Goal: Information Seeking & Learning: Learn about a topic

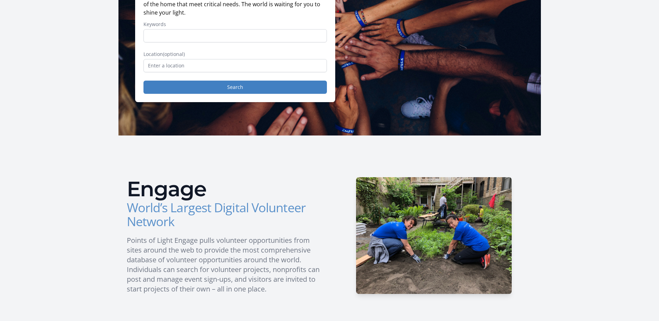
scroll to position [104, 0]
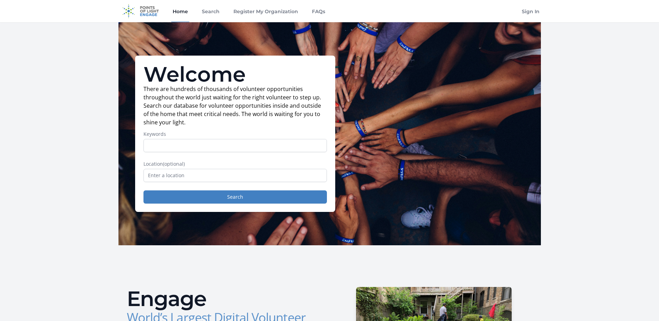
click at [200, 146] on input "Keywords" at bounding box center [234, 145] width 183 height 13
type input "military"
click at [183, 176] on input "text" at bounding box center [234, 175] width 183 height 13
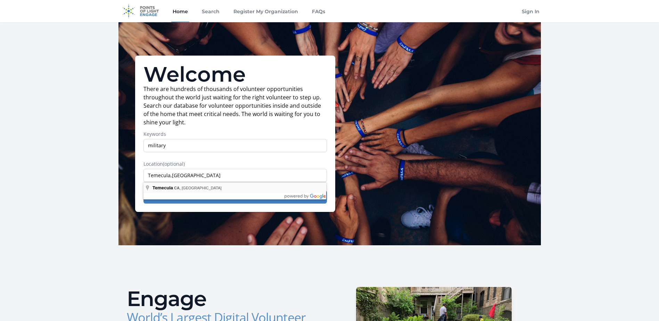
type input "Temecula, [GEOGRAPHIC_DATA], [GEOGRAPHIC_DATA]"
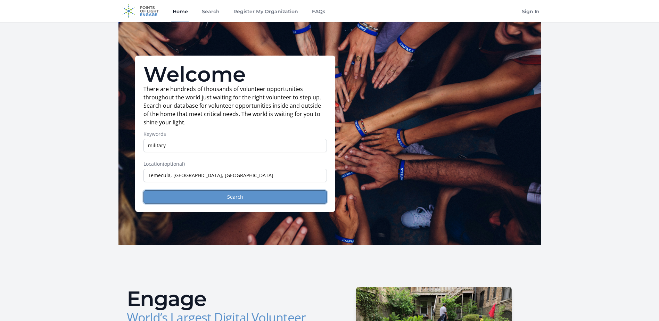
click at [234, 198] on button "Search" at bounding box center [234, 196] width 183 height 13
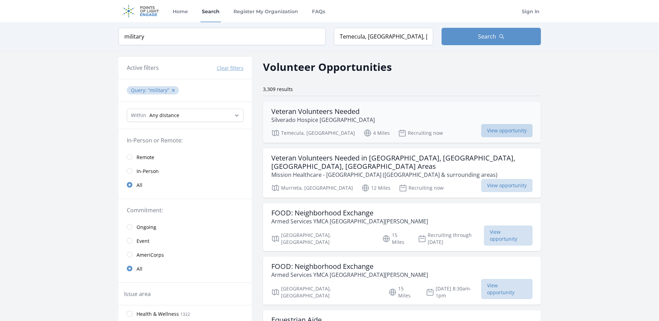
click at [498, 132] on span "View opportunity" at bounding box center [506, 130] width 51 height 13
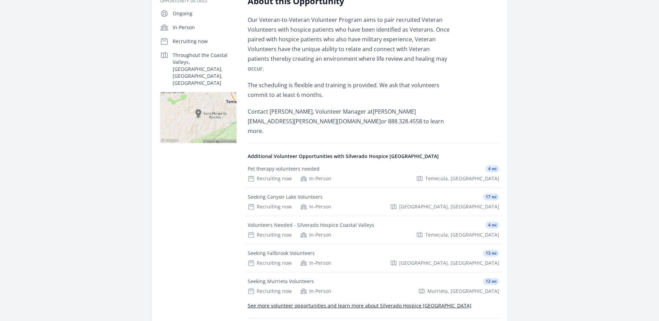
scroll to position [139, 0]
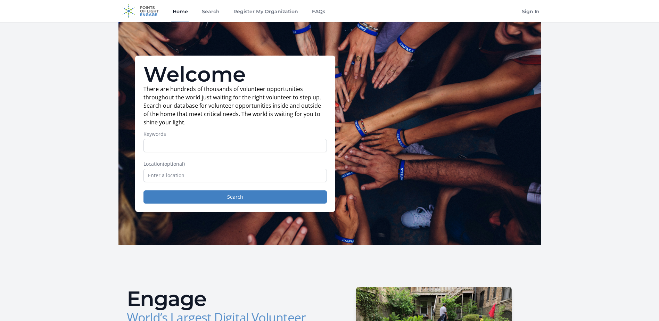
click at [188, 151] on input "Keywords" at bounding box center [234, 145] width 183 height 13
type input "Vetertans"
click at [176, 172] on input "text" at bounding box center [234, 175] width 183 height 13
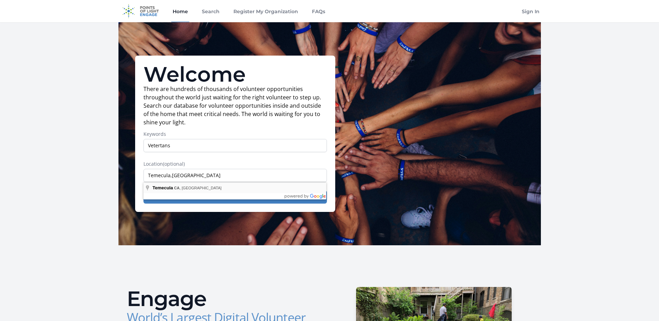
type input "Temecula, [GEOGRAPHIC_DATA], [GEOGRAPHIC_DATA]"
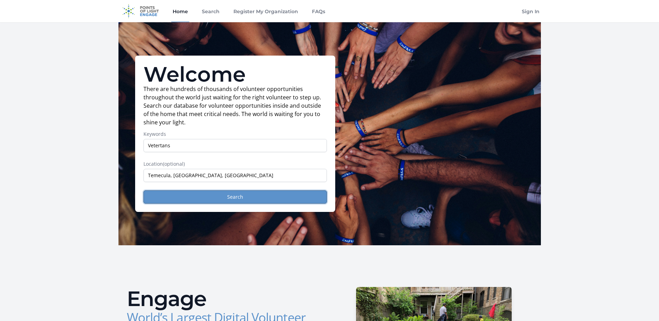
click at [242, 199] on button "Search" at bounding box center [234, 196] width 183 height 13
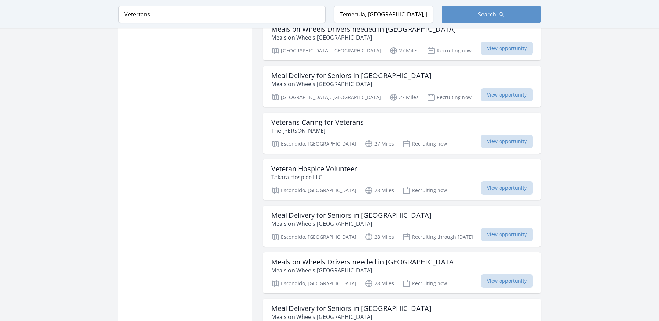
scroll to position [729, 0]
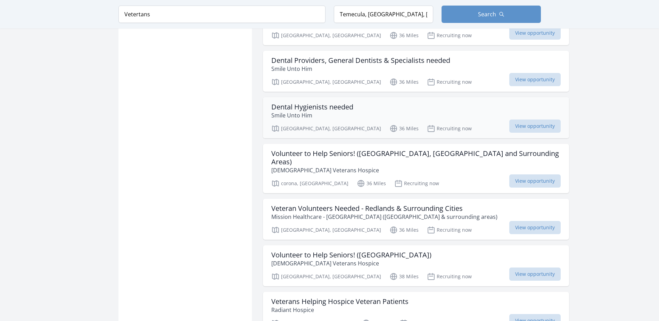
scroll to position [1667, 0]
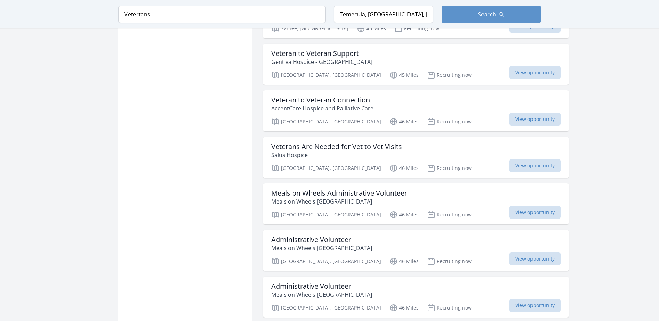
scroll to position [2605, 0]
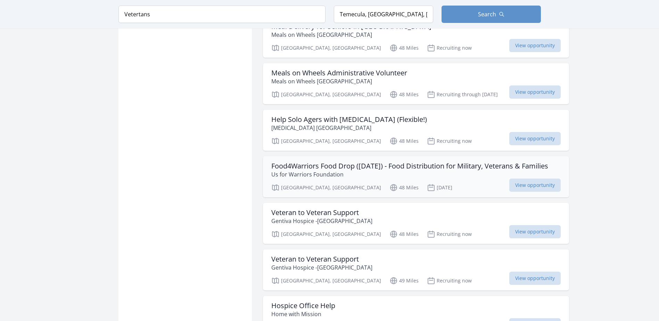
scroll to position [3334, 0]
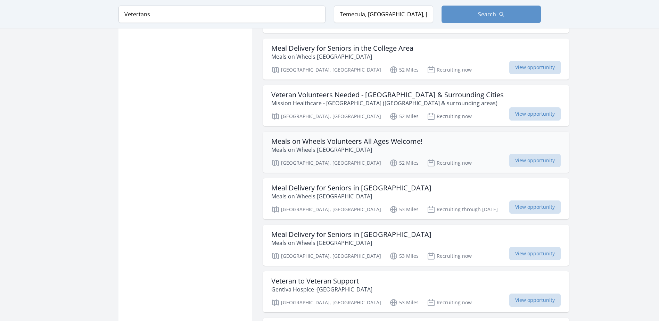
scroll to position [4341, 0]
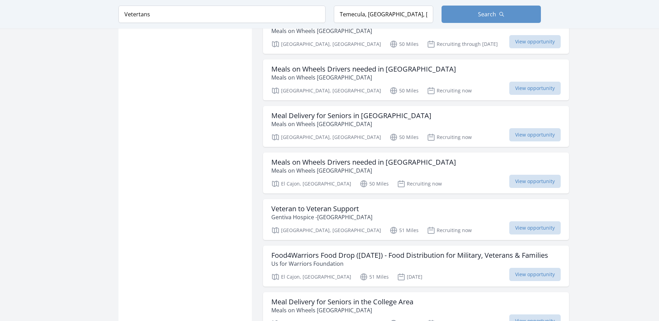
scroll to position [3959, 0]
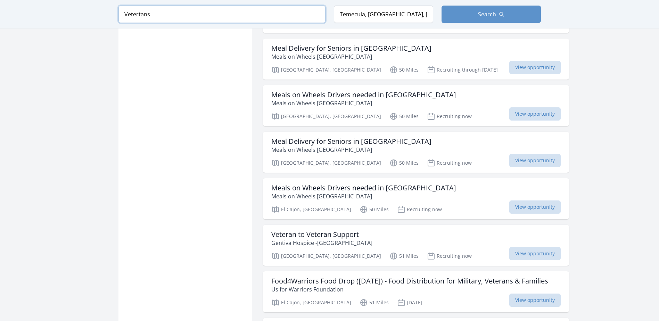
click at [156, 12] on input "Vetertans" at bounding box center [221, 14] width 207 height 17
type input "V"
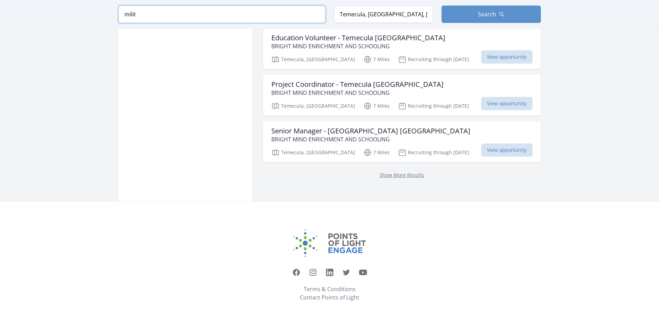
scroll to position [865, 0]
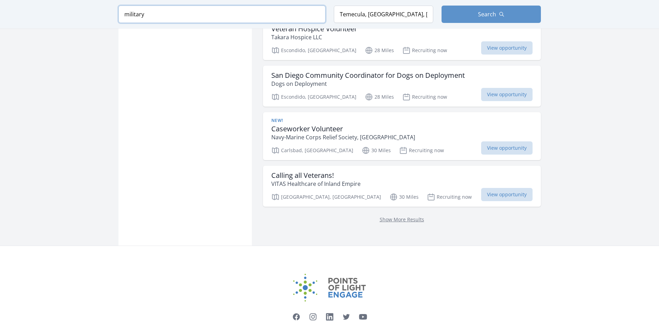
scroll to position [887, 0]
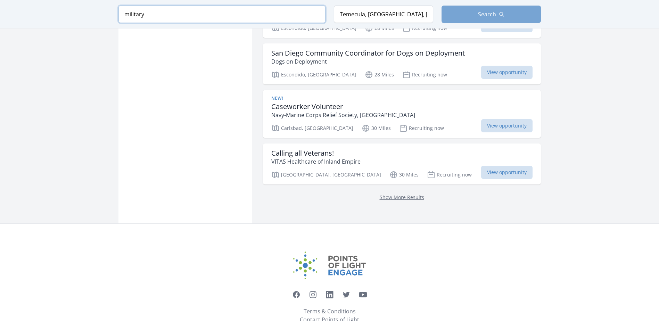
type input "military"
click at [484, 11] on span "Search" at bounding box center [487, 14] width 18 height 8
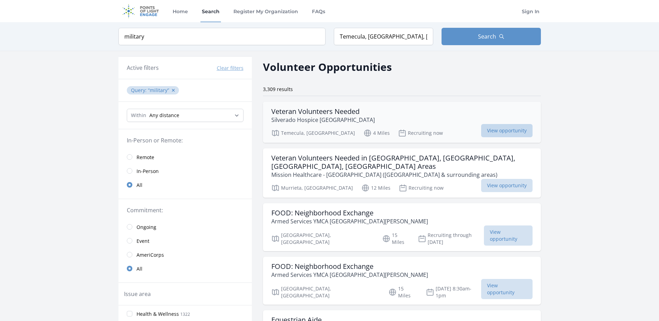
click at [499, 130] on span "View opportunity" at bounding box center [506, 130] width 51 height 13
click at [501, 179] on span "View opportunity" at bounding box center [506, 185] width 51 height 13
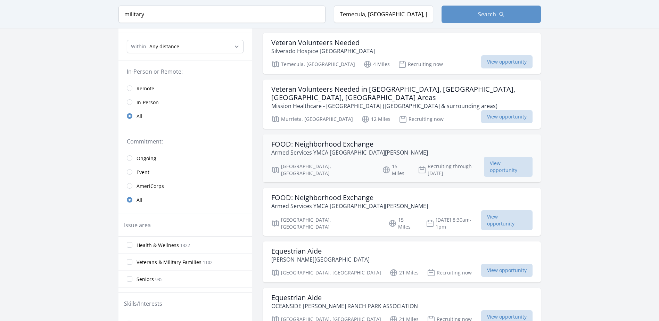
scroll to position [69, 0]
click at [494, 156] on span "View opportunity" at bounding box center [508, 166] width 48 height 20
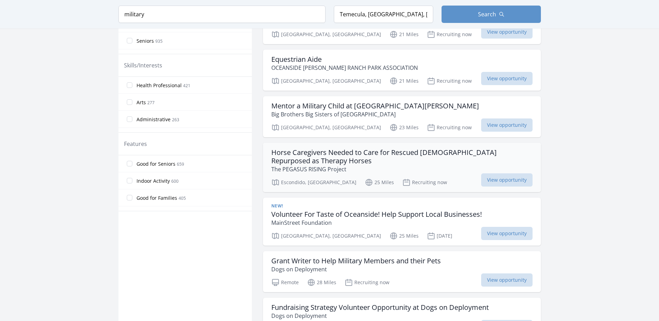
scroll to position [313, 0]
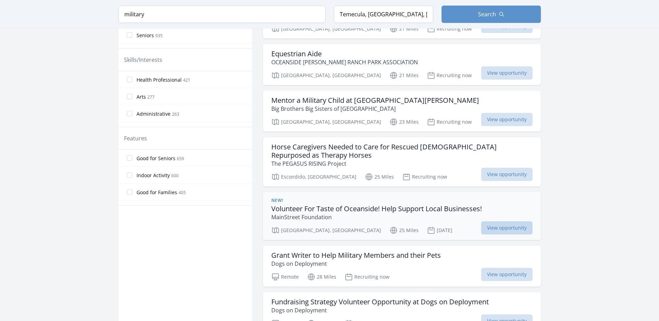
click at [497, 221] on span "View opportunity" at bounding box center [506, 227] width 51 height 13
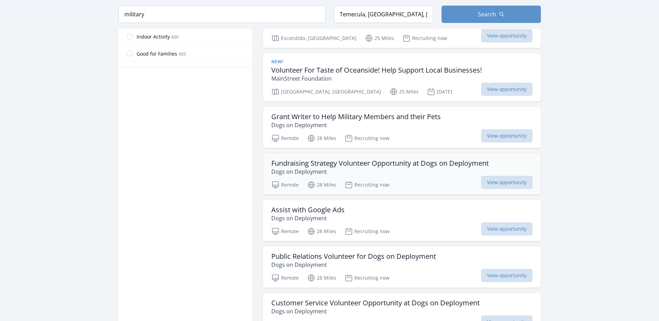
scroll to position [451, 0]
click at [497, 175] on span "View opportunity" at bounding box center [506, 181] width 51 height 13
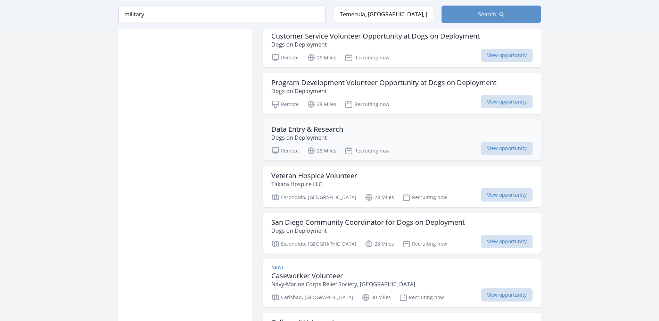
scroll to position [729, 0]
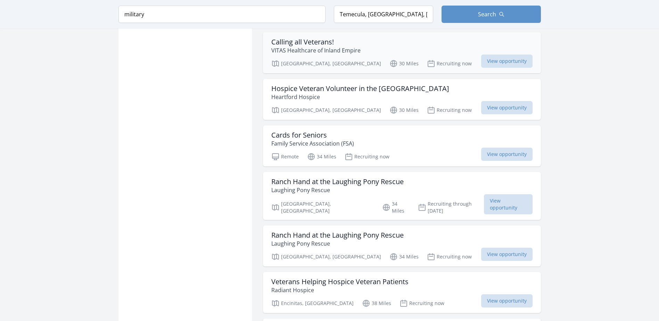
scroll to position [1007, 0]
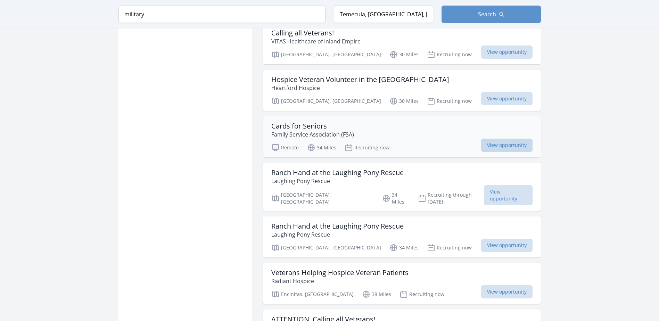
click at [505, 139] on span "View opportunity" at bounding box center [506, 145] width 51 height 13
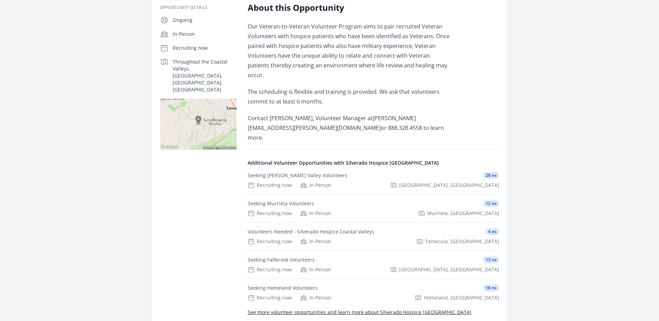
scroll to position [139, 0]
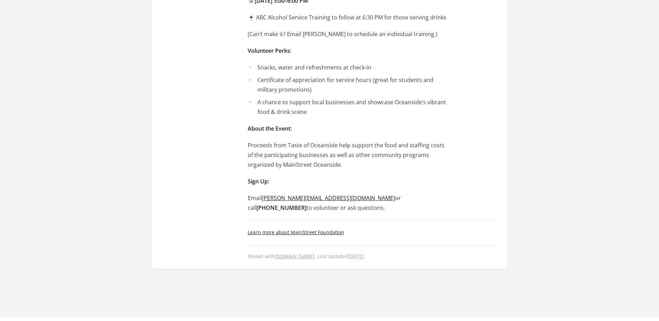
scroll to position [347, 0]
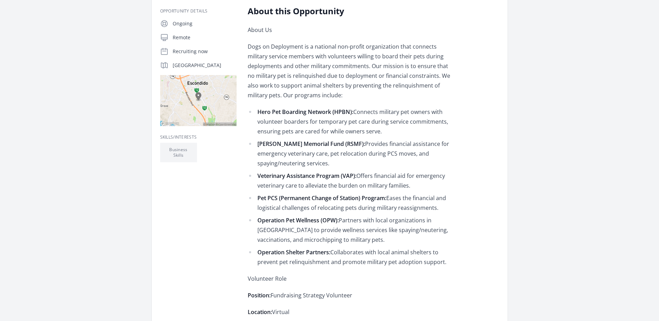
scroll to position [139, 0]
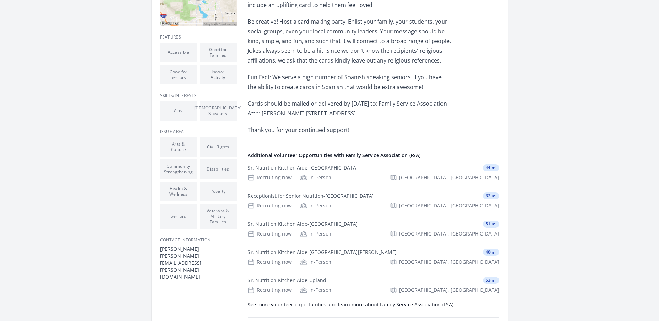
scroll to position [69, 0]
